Goal: Task Accomplishment & Management: Complete application form

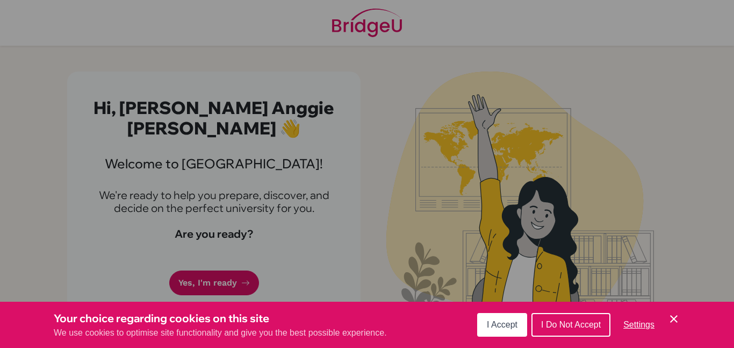
click at [515, 324] on span "I Accept" at bounding box center [502, 324] width 31 height 9
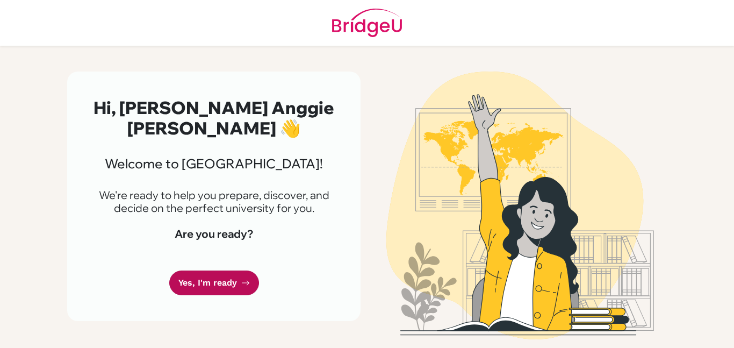
click at [231, 282] on link "Yes, I'm ready" at bounding box center [214, 282] width 90 height 25
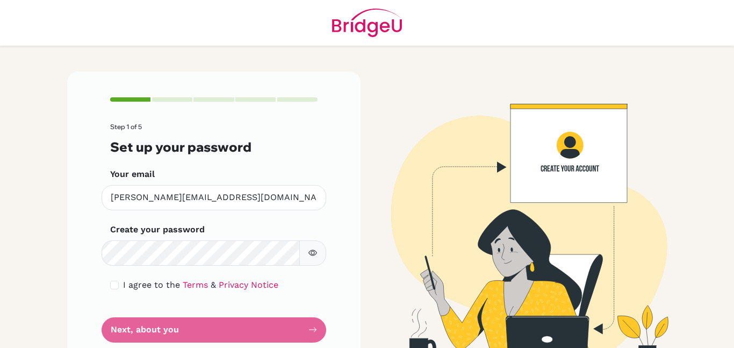
scroll to position [30, 0]
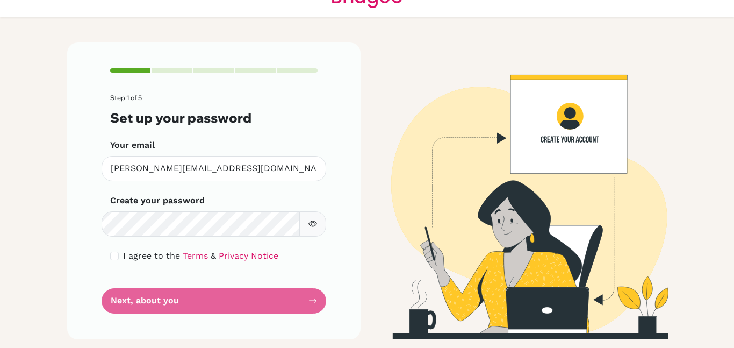
click at [174, 301] on form "Step 1 of 5 Set up your password Your email [PERSON_NAME][EMAIL_ADDRESS][DOMAIN…" at bounding box center [214, 203] width 208 height 219
click at [317, 301] on form "Step 1 of 5 Set up your password Your email [PERSON_NAME][EMAIL_ADDRESS][DOMAIN…" at bounding box center [214, 203] width 208 height 219
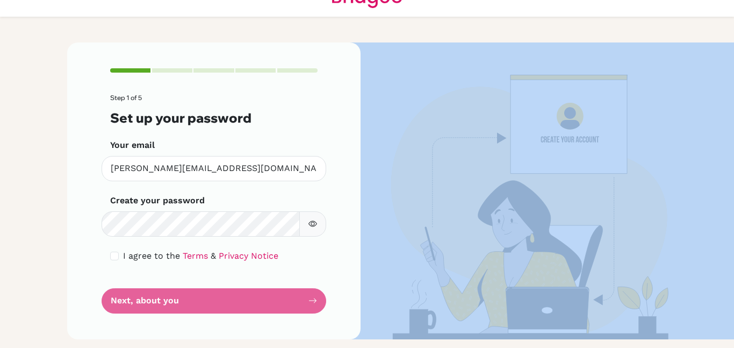
click at [317, 301] on form "Step 1 of 5 Set up your password Your email [PERSON_NAME][EMAIL_ADDRESS][DOMAIN…" at bounding box center [214, 203] width 208 height 219
click at [312, 224] on icon "button" at bounding box center [313, 223] width 9 height 9
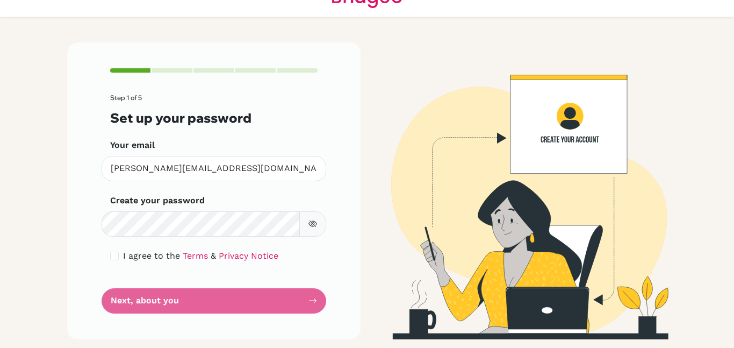
click at [303, 299] on form "Step 1 of 5 Set up your password Your email [PERSON_NAME][EMAIL_ADDRESS][DOMAIN…" at bounding box center [214, 203] width 208 height 219
click at [313, 303] on form "Step 1 of 5 Set up your password Your email [PERSON_NAME][EMAIL_ADDRESS][DOMAIN…" at bounding box center [214, 203] width 208 height 219
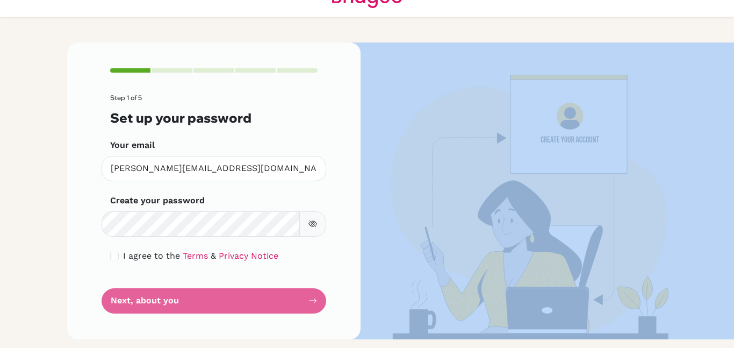
click at [313, 303] on form "Step 1 of 5 Set up your password Your email [PERSON_NAME][EMAIL_ADDRESS][DOMAIN…" at bounding box center [214, 203] width 208 height 219
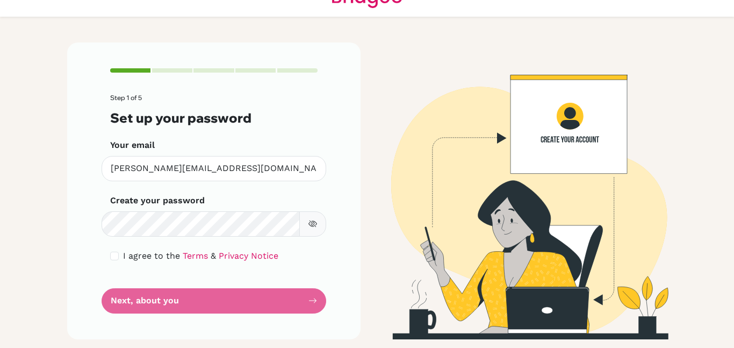
click at [220, 299] on form "Step 1 of 5 Set up your password Your email [PERSON_NAME][EMAIL_ADDRESS][DOMAIN…" at bounding box center [214, 203] width 208 height 219
click at [115, 254] on input "checkbox" at bounding box center [114, 256] width 9 height 9
checkbox input "true"
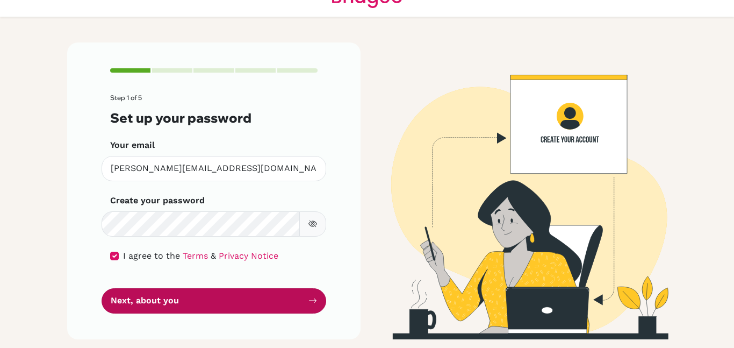
click at [159, 298] on button "Next, about you" at bounding box center [214, 300] width 225 height 25
